Goal: Information Seeking & Learning: Learn about a topic

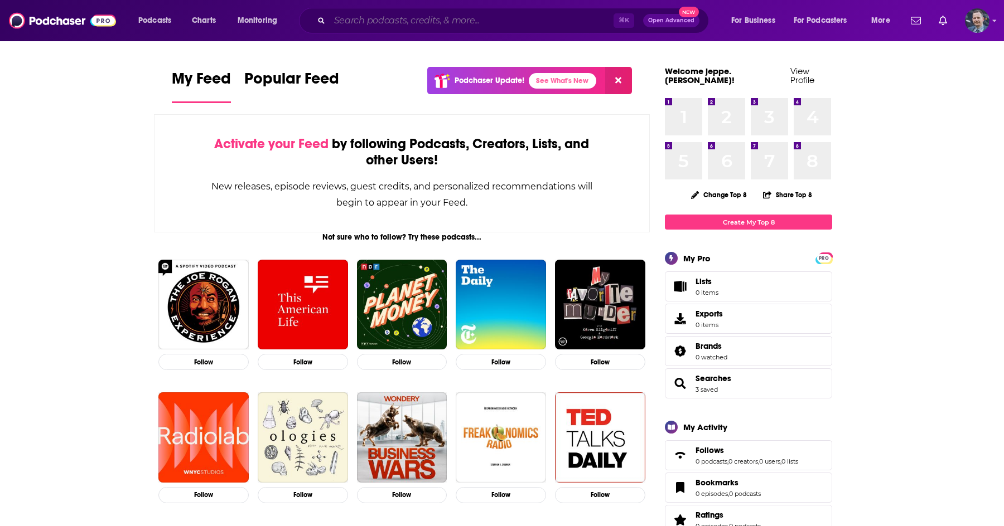
click at [477, 22] on input "Search podcasts, credits, & more..." at bounding box center [472, 21] width 284 height 18
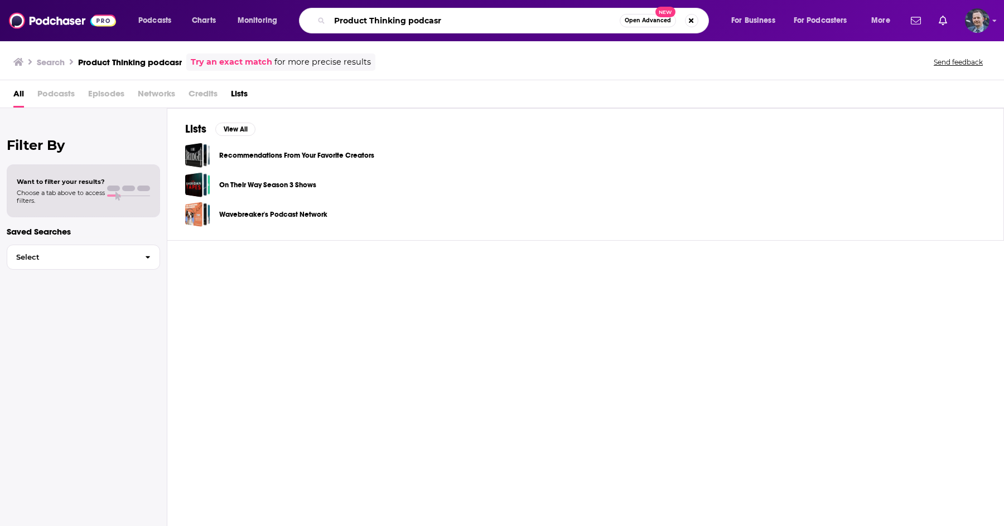
click at [460, 21] on input "Product Thinking podcasr" at bounding box center [475, 21] width 290 height 18
type input "Product Thinking podcast"
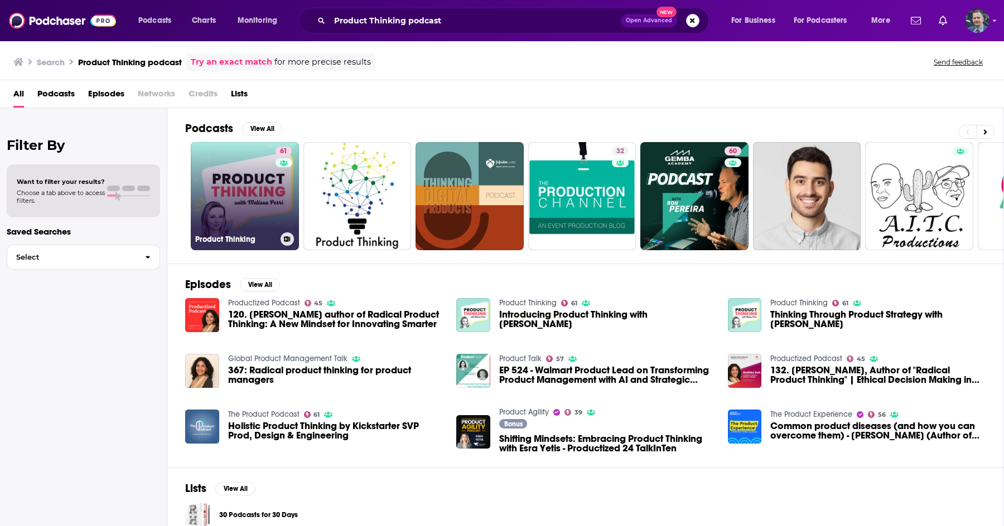
click at [258, 214] on link "61 Product Thinking" at bounding box center [245, 196] width 108 height 108
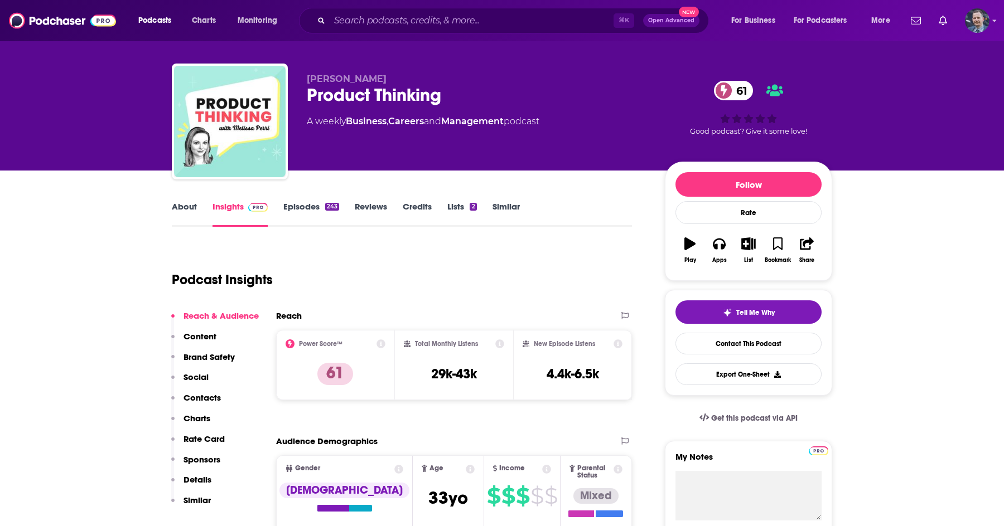
scroll to position [9, 0]
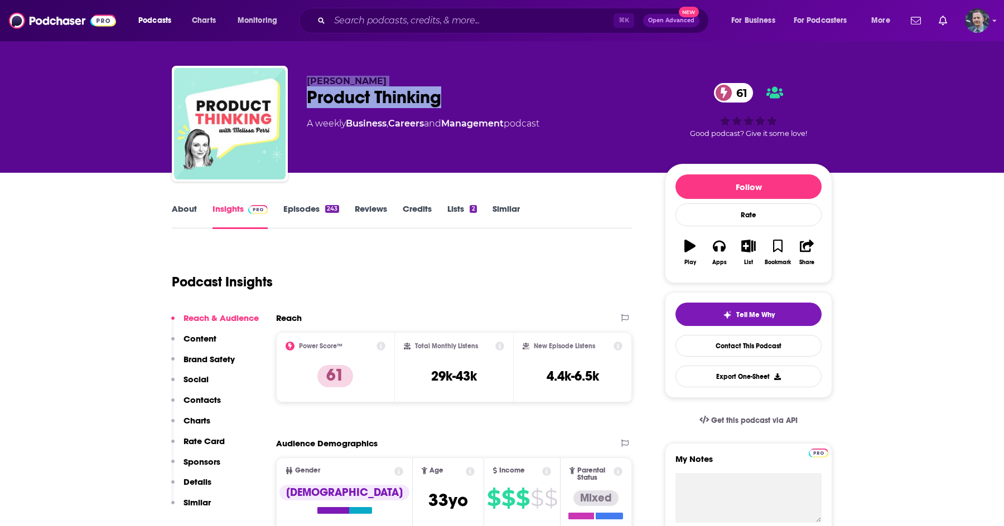
drag, startPoint x: 445, startPoint y: 105, endPoint x: 307, endPoint y: 81, distance: 140.3
click at [307, 81] on div "[PERSON_NAME] Product Thinking 61 A weekly Business , Careers and Management po…" at bounding box center [477, 120] width 340 height 89
copy div "[PERSON_NAME] Product Thinking"
